Goal: Transaction & Acquisition: Book appointment/travel/reservation

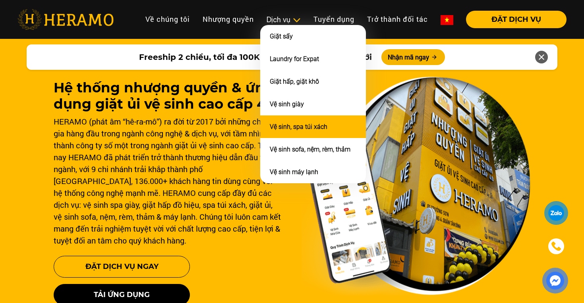
click at [287, 124] on link "Vệ sinh, spa túi xách" at bounding box center [299, 127] width 58 height 8
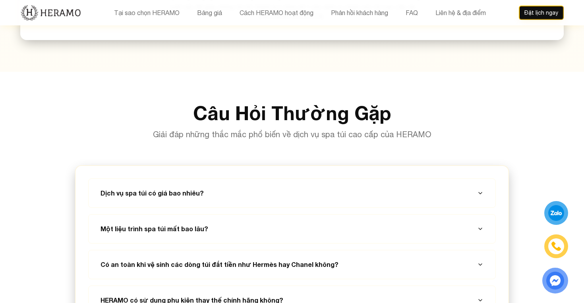
scroll to position [2781, 0]
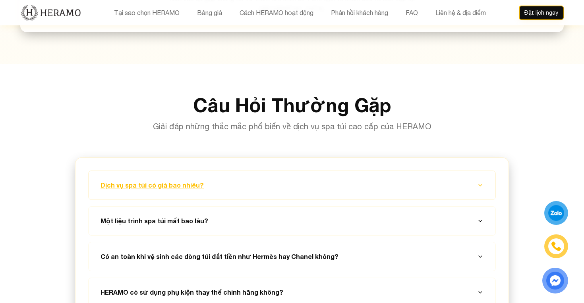
click at [483, 171] on button "Dịch vụ spa túi có giá bao nhiêu?" at bounding box center [292, 185] width 388 height 29
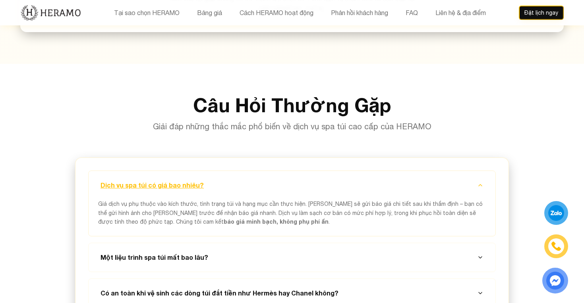
click at [483, 171] on button "Dịch vụ spa túi có giá bao nhiêu?" at bounding box center [292, 185] width 388 height 29
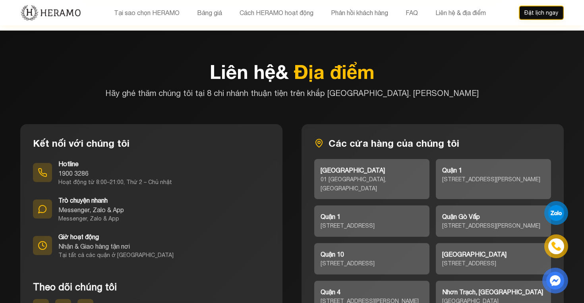
scroll to position [3368, 0]
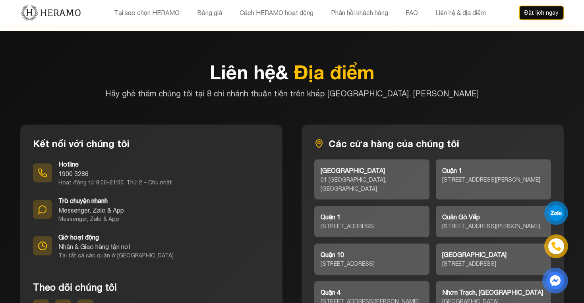
click at [45, 168] on icon at bounding box center [43, 173] width 10 height 10
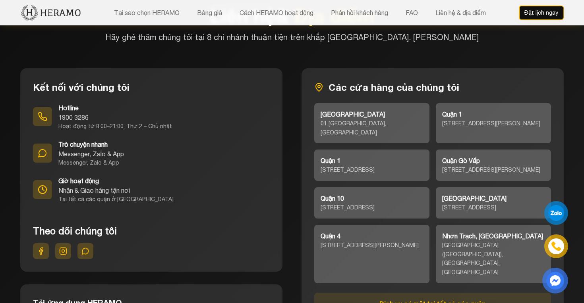
scroll to position [3466, 0]
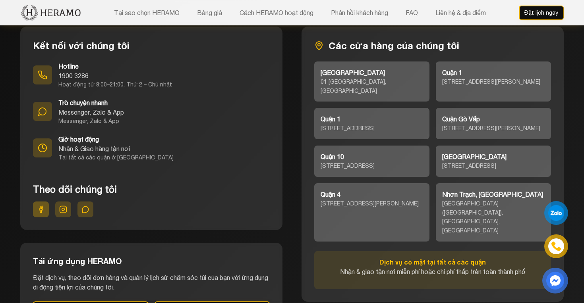
click at [43, 202] on button at bounding box center [41, 210] width 16 height 16
click at [84, 207] on icon at bounding box center [85, 210] width 6 height 6
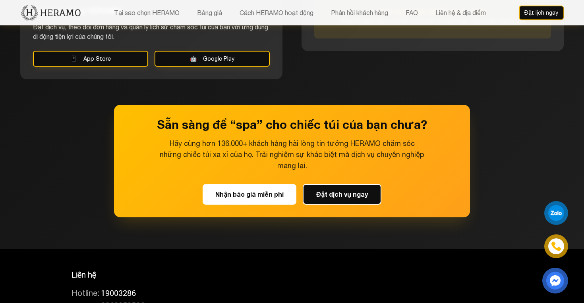
scroll to position [3717, 0]
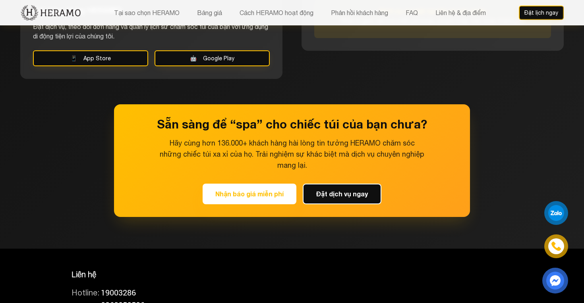
click at [259, 184] on button "Nhận báo giá miễn phí" at bounding box center [250, 194] width 94 height 21
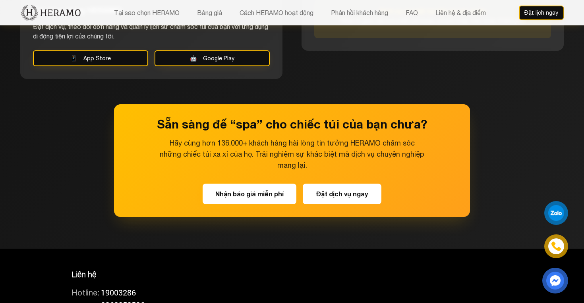
click at [348, 184] on button "Đặt dịch vụ ngay" at bounding box center [342, 194] width 79 height 21
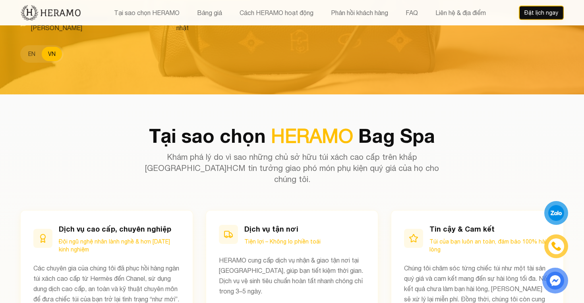
scroll to position [186, 0]
